Goal: Information Seeking & Learning: Learn about a topic

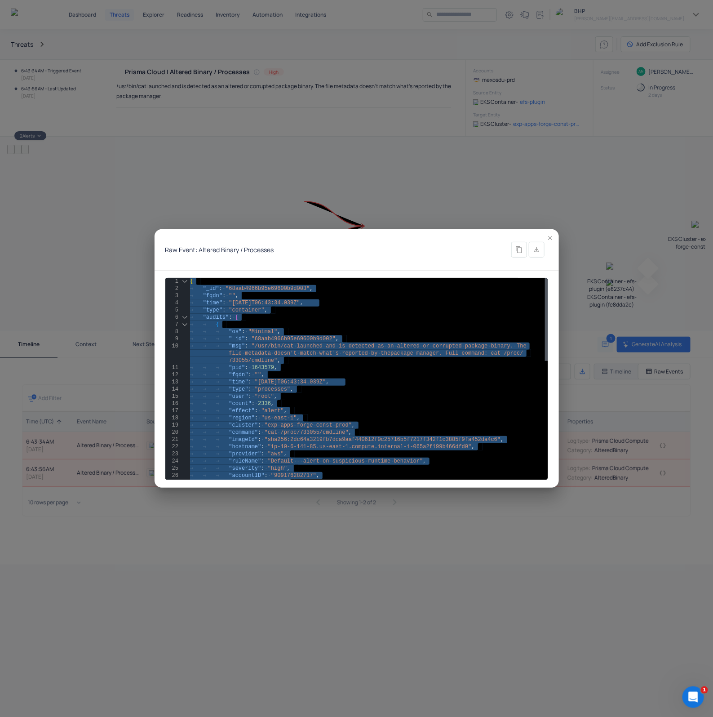
click at [549, 236] on icon "button" at bounding box center [550, 238] width 7 height 7
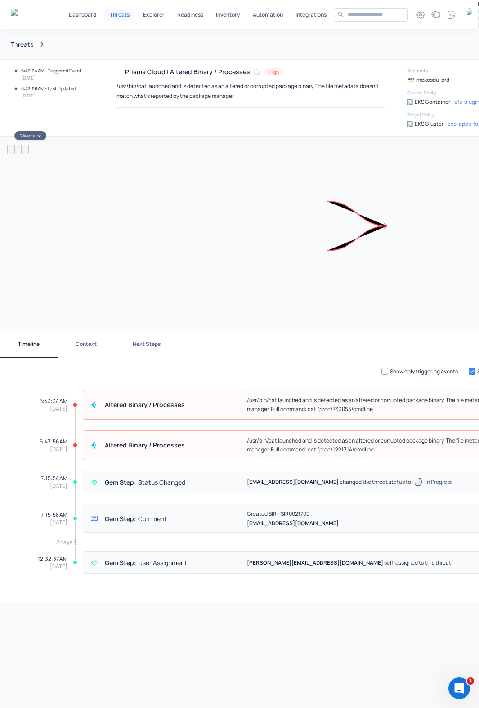
drag, startPoint x: 349, startPoint y: 251, endPoint x: 207, endPoint y: 232, distance: 143.3
click at [207, 232] on div "EKS Cluster - exp-apps-forge-const-prod EKS Container - efs-plugin (fe8dda2c) E…" at bounding box center [323, 234] width 633 height 180
drag, startPoint x: 356, startPoint y: 233, endPoint x: 247, endPoint y: 221, distance: 109.4
click at [247, 221] on div "EKS Cluster - exp-apps-forge-const-prod EKS Container - efs-plugin (fe8dda2c) E…" at bounding box center [323, 234] width 633 height 180
drag, startPoint x: 370, startPoint y: 230, endPoint x: 266, endPoint y: 219, distance: 104.4
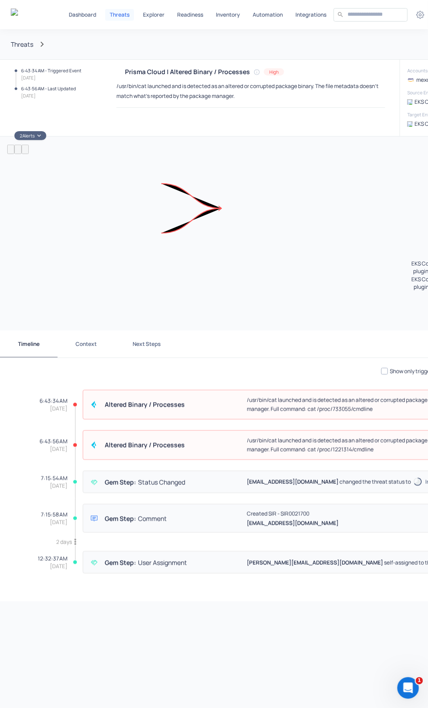
drag, startPoint x: 242, startPoint y: 226, endPoint x: 219, endPoint y: 223, distance: 22.6
drag, startPoint x: 116, startPoint y: 86, endPoint x: 145, endPoint y: 86, distance: 28.8
click at [145, 86] on p "/usr/bin/cat launched and is detected as an altered or corrupted package binary…" at bounding box center [247, 91] width 262 height 18
drag, startPoint x: 307, startPoint y: 410, endPoint x: 373, endPoint y: 410, distance: 65.6
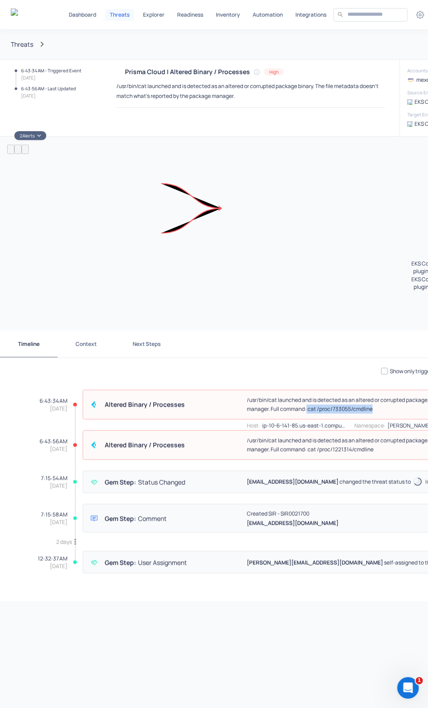
click at [373, 410] on p "/usr/bin/cat launched and is detected as an altered or corrupted package binary…" at bounding box center [432, 405] width 370 height 18
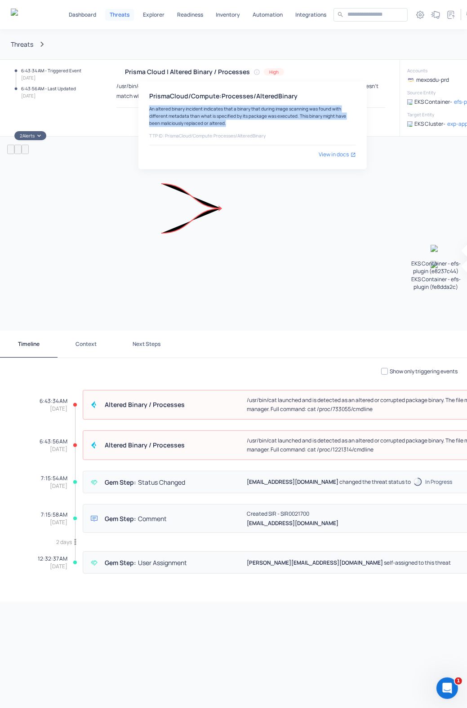
drag, startPoint x: 217, startPoint y: 123, endPoint x: 142, endPoint y: 109, distance: 77.3
click at [142, 109] on div "PrismaCloud/Compute:Processes/AlteredBinary An altered binary incident indicate…" at bounding box center [252, 126] width 228 height 88
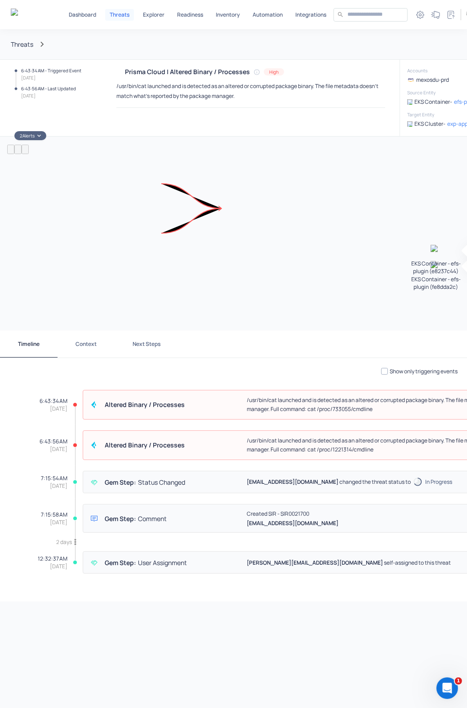
copy h6 "An altered binary incident indicates that a binary that during image scanning w…"
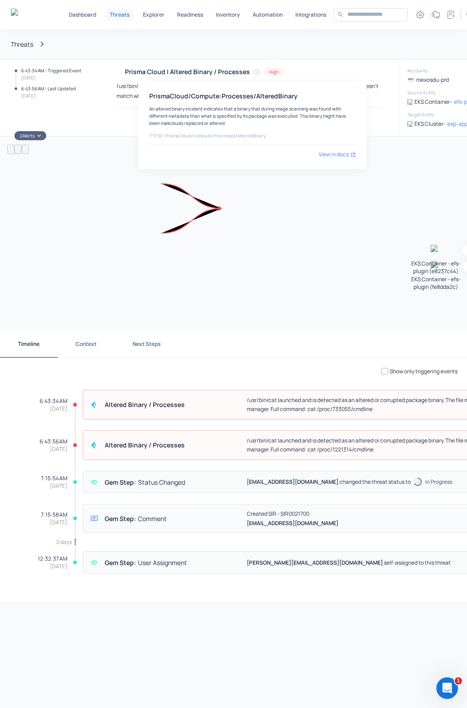
click at [253, 73] on icon at bounding box center [256, 72] width 9 height 7
click at [337, 152] on p "View in docs" at bounding box center [334, 155] width 30 height 8
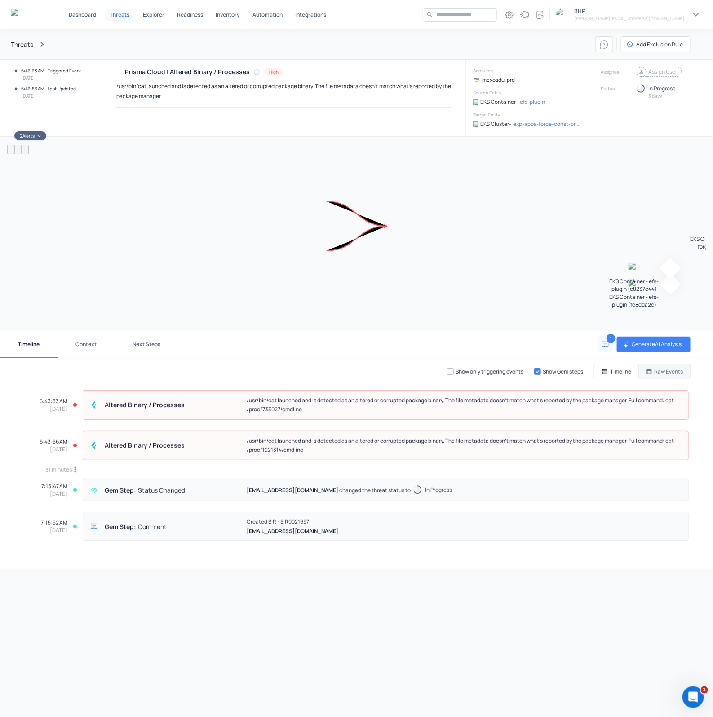
click at [642, 75] on icon at bounding box center [641, 71] width 9 height 9
click at [655, 109] on p "[PERSON_NAME][EMAIL_ADDRESS][DOMAIN_NAME]" at bounding box center [668, 106] width 60 height 8
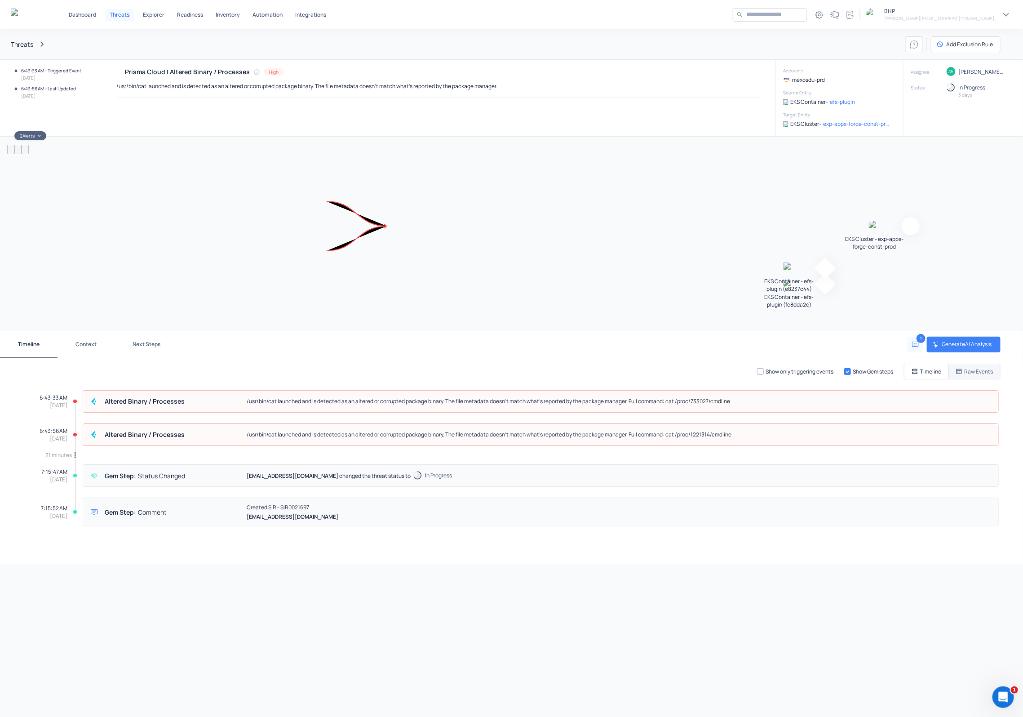
click at [645, 178] on div "EKS Cluster - exp-apps-forge-const-prod EKS Container - efs-plugin (fe8dda2c) E…" at bounding box center [511, 234] width 1009 height 180
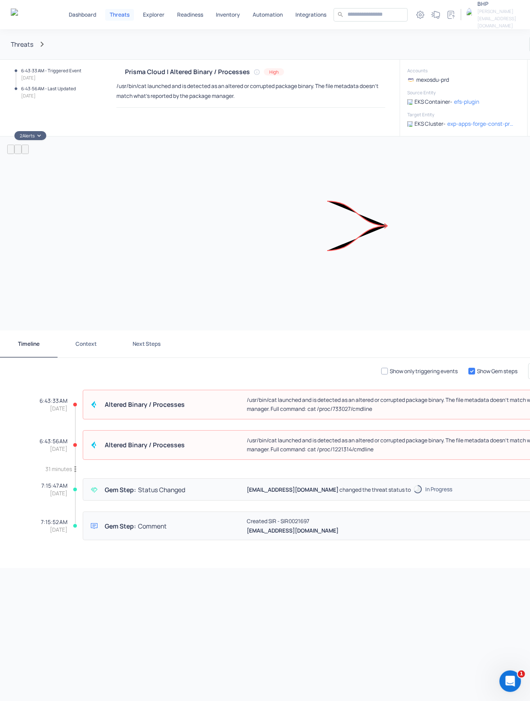
drag, startPoint x: 353, startPoint y: 236, endPoint x: 240, endPoint y: 226, distance: 113.7
click at [240, 226] on div "EKS Cluster - exp-apps-forge-const-prod EKS Container - efs-plugin (fe8dda2c) E…" at bounding box center [323, 234] width 633 height 180
drag, startPoint x: 365, startPoint y: 237, endPoint x: 314, endPoint y: 232, distance: 51.0
click at [293, 235] on div "EKS Cluster - exp-apps-forge-const-prod EKS Container - efs-plugin (fe8dda2c) E…" at bounding box center [323, 234] width 633 height 180
drag, startPoint x: 336, startPoint y: 229, endPoint x: 207, endPoint y: 218, distance: 129.4
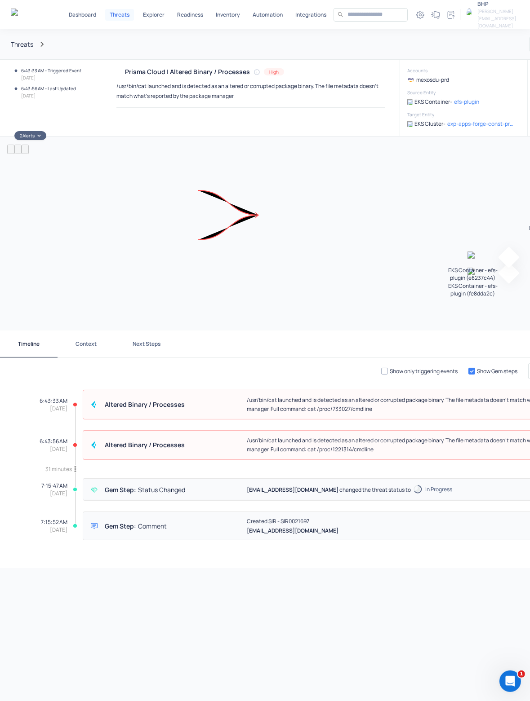
click at [207, 218] on div "EKS Cluster - exp-apps-forge-const-prod EKS Container - efs-plugin (fe8dda2c) E…" at bounding box center [323, 234] width 633 height 180
click at [0, 231] on html "Dashboard Threats Explorer Readiness Inventory Automation Integrations ​ ​ 1 BH…" at bounding box center [265, 350] width 530 height 701
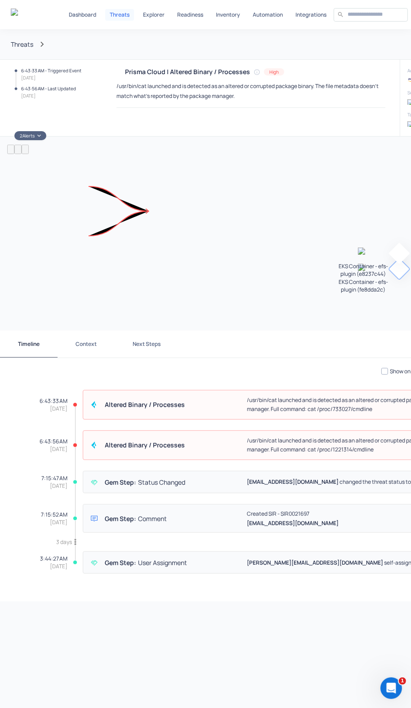
drag, startPoint x: 390, startPoint y: 248, endPoint x: 61, endPoint y: 233, distance: 329.7
click at [61, 260] on div "EKS Container - efs-plugin (fe8dda2c)" at bounding box center [363, 276] width 633 height 33
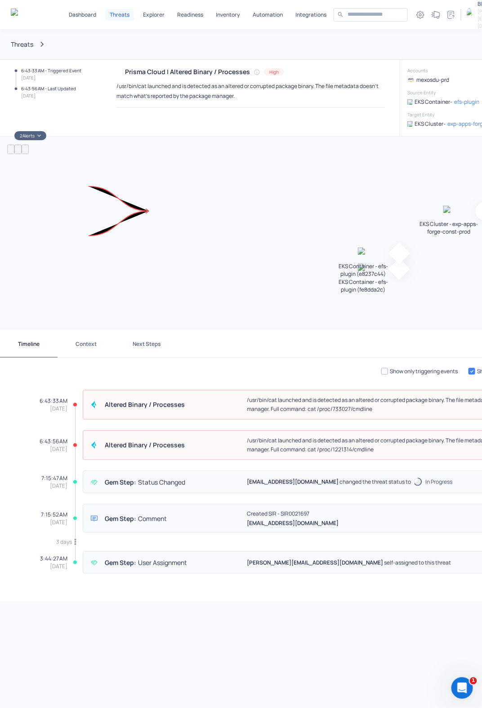
click at [324, 228] on div "EKS Cluster - exp-apps-forge-const-prod EKS Container - efs-plugin (fe8dda2c) E…" at bounding box center [323, 234] width 633 height 180
drag, startPoint x: 453, startPoint y: 80, endPoint x: 411, endPoint y: 81, distance: 42.3
click at [411, 81] on div "mexosdu-prd" at bounding box center [461, 80] width 108 height 8
copy p "mexosdu-prd"
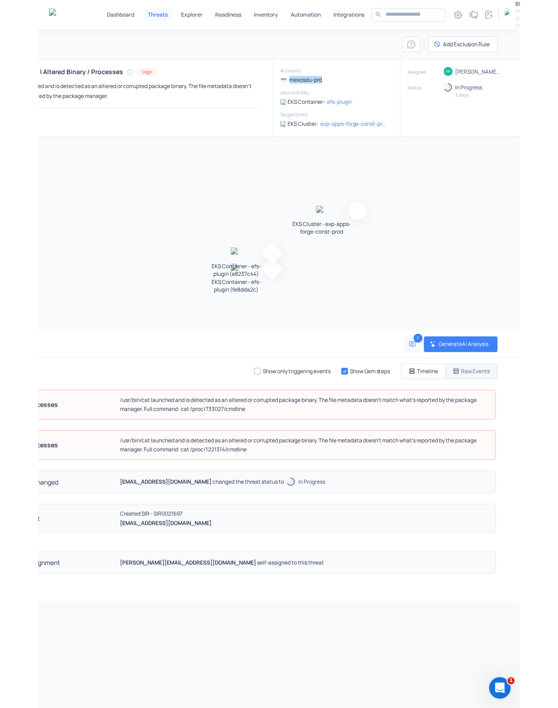
scroll to position [0, 89]
